Goal: Information Seeking & Learning: Learn about a topic

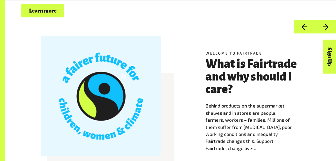
scroll to position [142, 0]
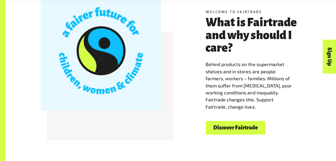
click at [223, 128] on link "Discover Fairtrade" at bounding box center [235, 128] width 60 height 14
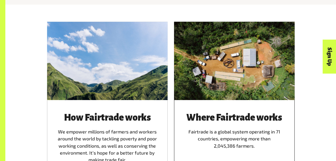
scroll to position [303, 0]
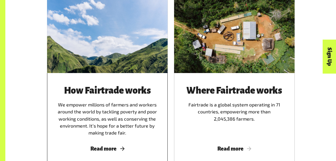
click at [116, 149] on span "Read more" at bounding box center [107, 149] width 108 height 6
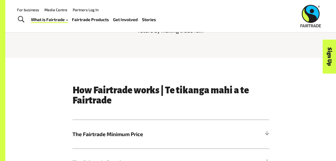
scroll to position [160, 0]
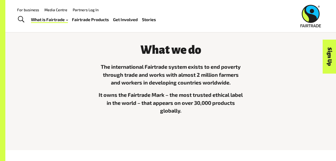
scroll to position [124, 0]
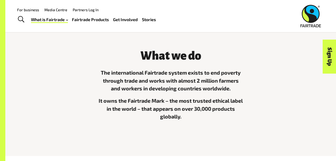
click at [170, 58] on h3 "What we do" at bounding box center [171, 56] width 146 height 13
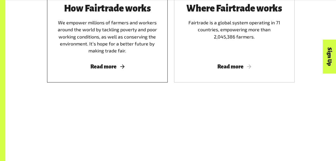
scroll to position [392, 0]
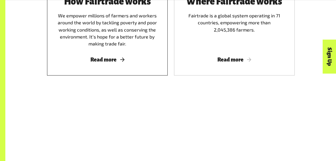
click at [104, 58] on div "How Fairtrade works We empower millions of farmers and workers around the world…" at bounding box center [107, 29] width 120 height 91
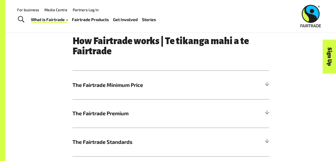
scroll to position [231, 0]
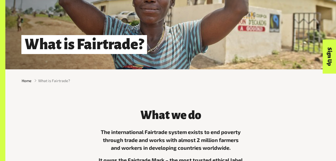
scroll to position [107, 0]
